Goal: Transaction & Acquisition: Obtain resource

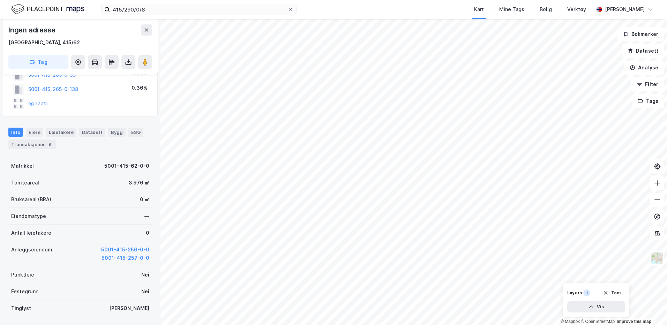
scroll to position [70, 0]
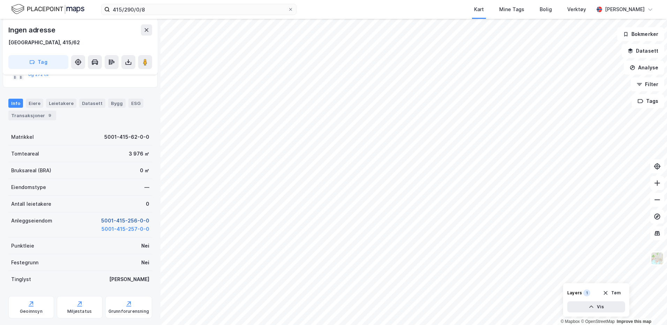
click at [108, 222] on button "5001-415-256-0-0" at bounding box center [125, 221] width 48 height 8
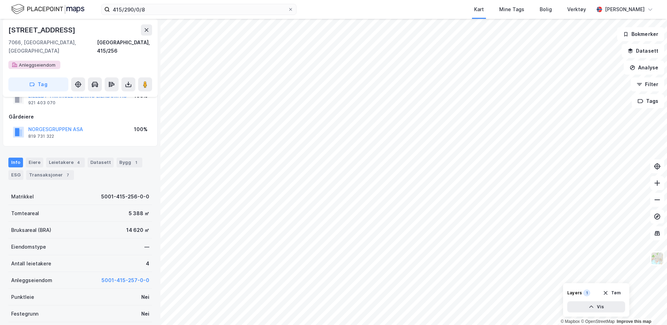
scroll to position [105, 0]
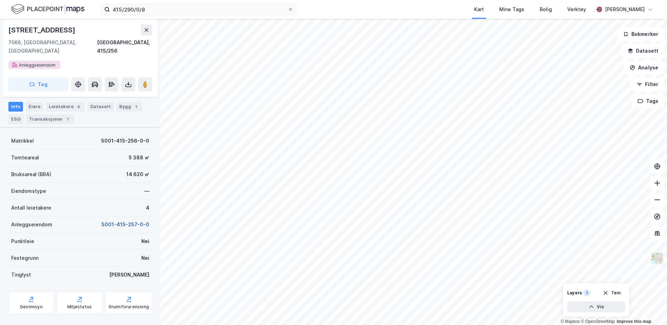
click at [116, 220] on button "5001-415-257-0-0" at bounding box center [125, 224] width 48 height 8
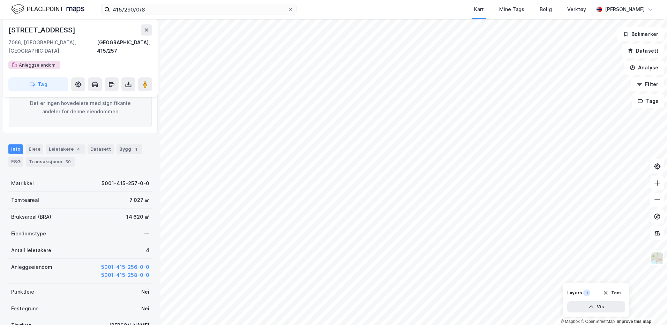
scroll to position [139, 0]
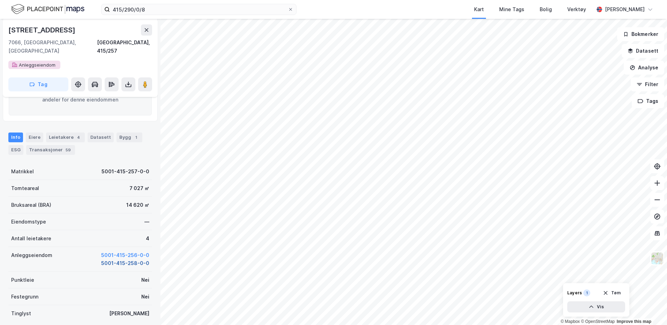
click at [112, 259] on button "5001-415-258-0-0" at bounding box center [125, 263] width 48 height 8
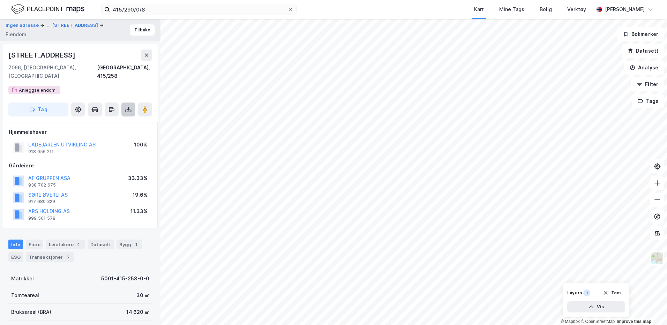
click at [126, 106] on icon at bounding box center [128, 109] width 7 height 7
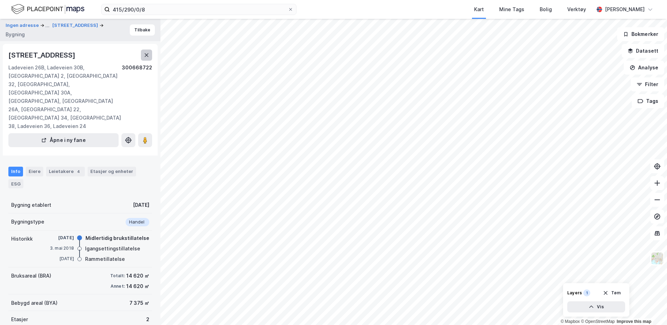
click at [142, 54] on button at bounding box center [146, 55] width 11 height 11
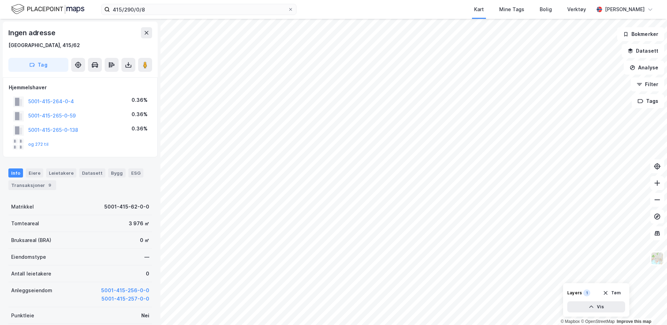
scroll to position [0, 0]
click at [117, 297] on button "5001-415-257-0-0" at bounding box center [125, 298] width 48 height 8
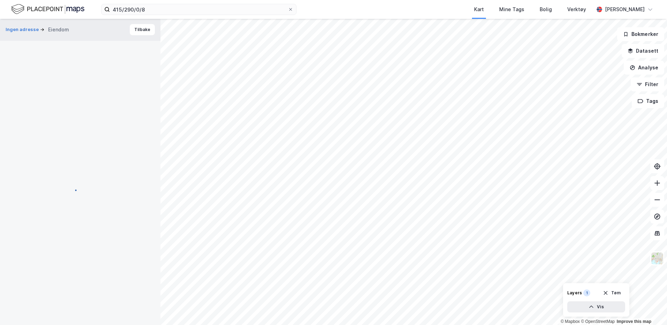
scroll to position [0, 0]
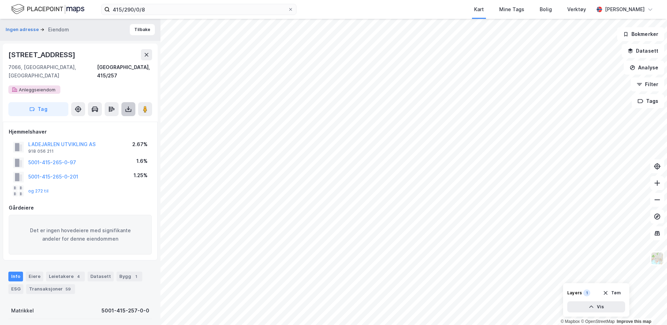
click at [125, 106] on icon at bounding box center [128, 109] width 7 height 7
click at [99, 118] on div "Last ned grunnbok" at bounding box center [98, 123] width 74 height 11
